Goal: Task Accomplishment & Management: Use online tool/utility

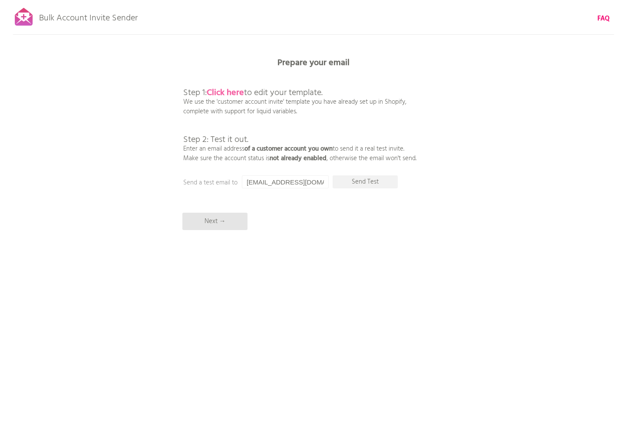
click at [229, 92] on b "Click here" at bounding box center [225, 93] width 37 height 14
click at [228, 91] on b "Click here" at bounding box center [225, 93] width 37 height 14
click at [236, 93] on b "Click here" at bounding box center [225, 93] width 37 height 14
click at [226, 222] on p "Next →" at bounding box center [214, 221] width 65 height 17
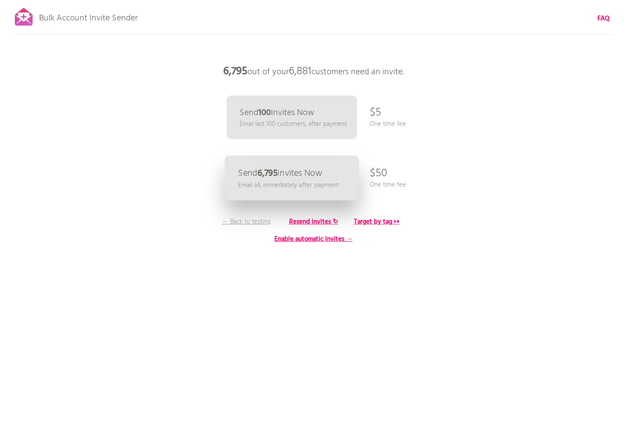
click at [296, 182] on p "Email all, immediately after payment" at bounding box center [288, 185] width 101 height 10
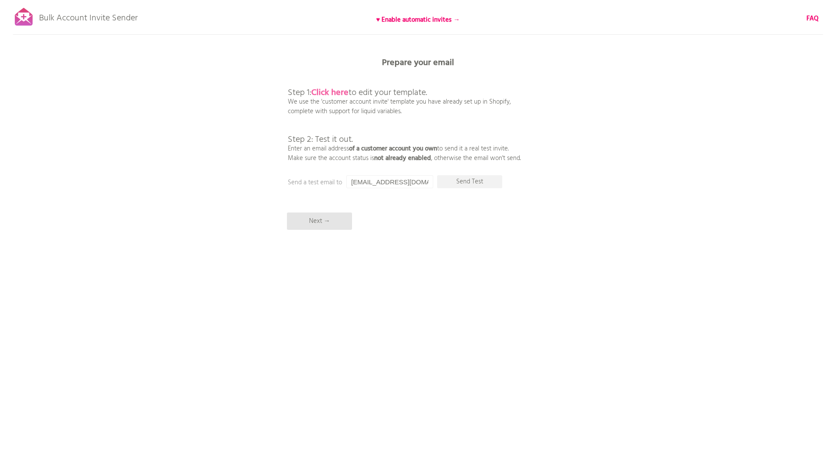
click at [340, 96] on b "Click here" at bounding box center [329, 93] width 37 height 14
click at [331, 228] on p "Next →" at bounding box center [319, 221] width 65 height 17
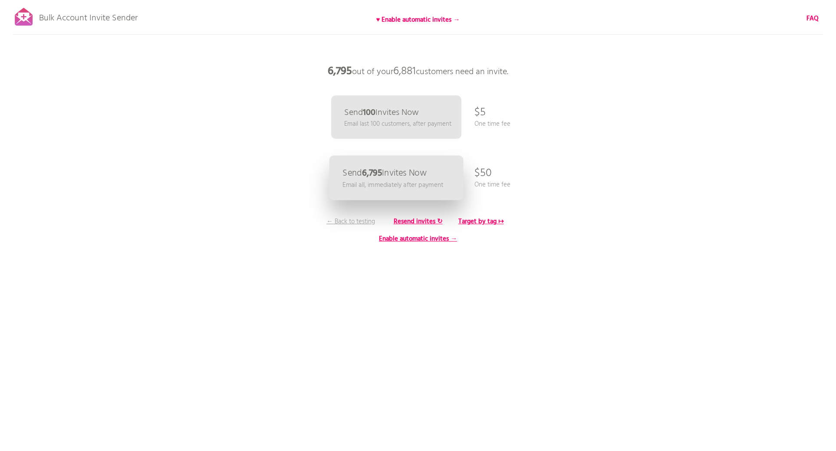
click at [392, 176] on p "Send 6,795 Invites Now" at bounding box center [384, 173] width 84 height 9
